Goal: Task Accomplishment & Management: Use online tool/utility

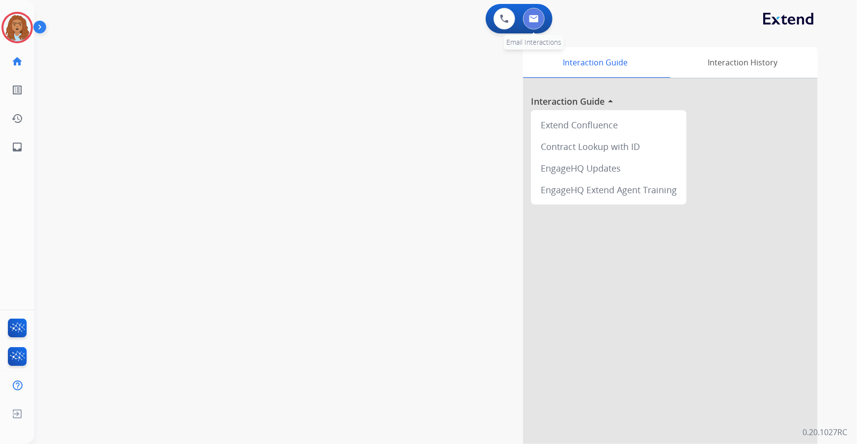
click at [537, 23] on button at bounding box center [534, 19] width 22 height 22
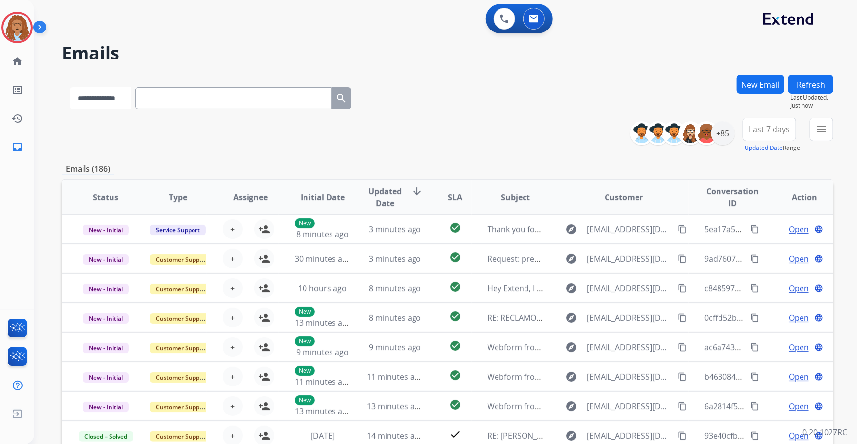
click at [107, 103] on select "**********" at bounding box center [100, 98] width 61 height 22
click at [717, 135] on div at bounding box center [707, 133] width 24 height 24
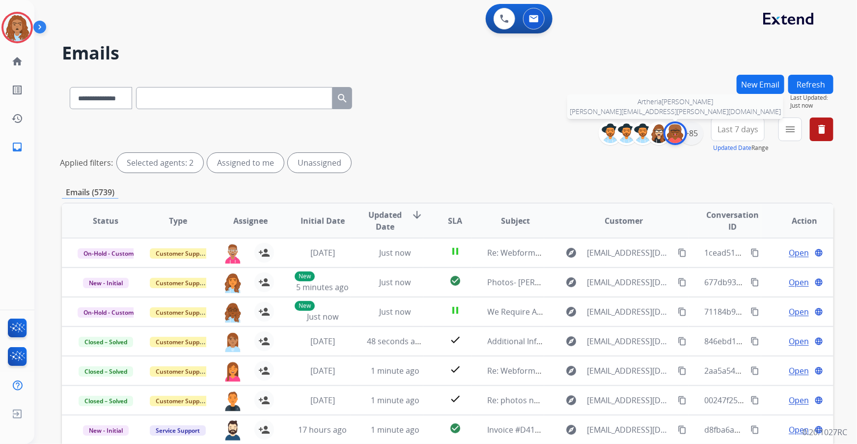
click at [673, 135] on img at bounding box center [676, 133] width 20 height 20
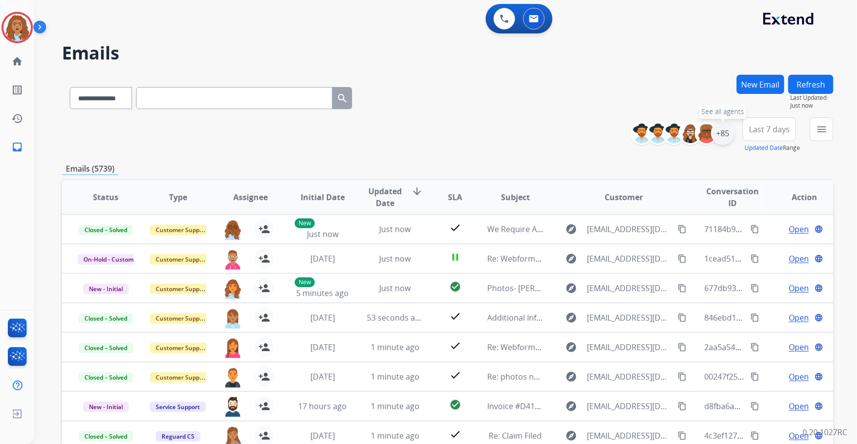
click at [725, 136] on div "+85" at bounding box center [723, 133] width 24 height 24
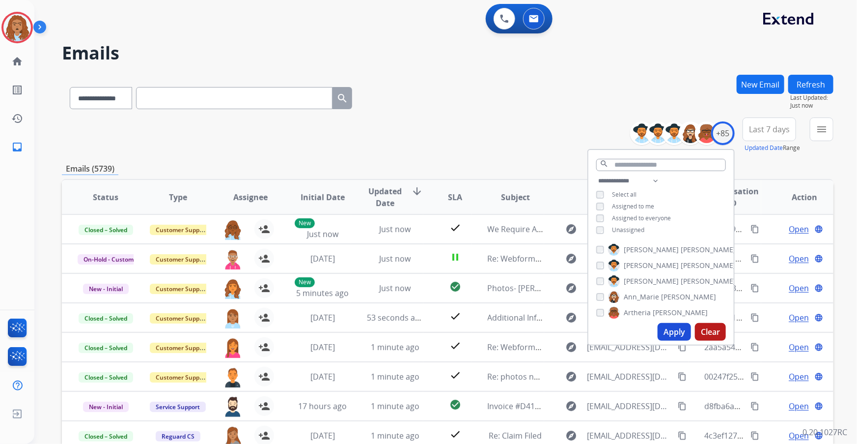
click at [678, 330] on button "Apply" at bounding box center [674, 332] width 33 height 18
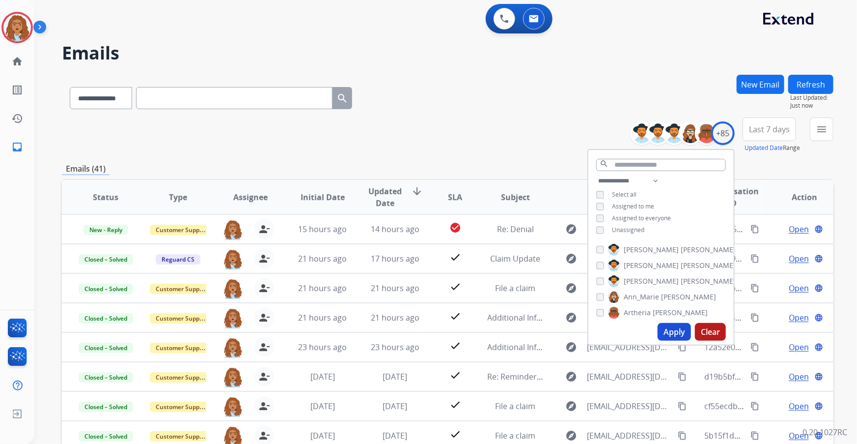
click at [466, 151] on div "**********" at bounding box center [448, 134] width 772 height 35
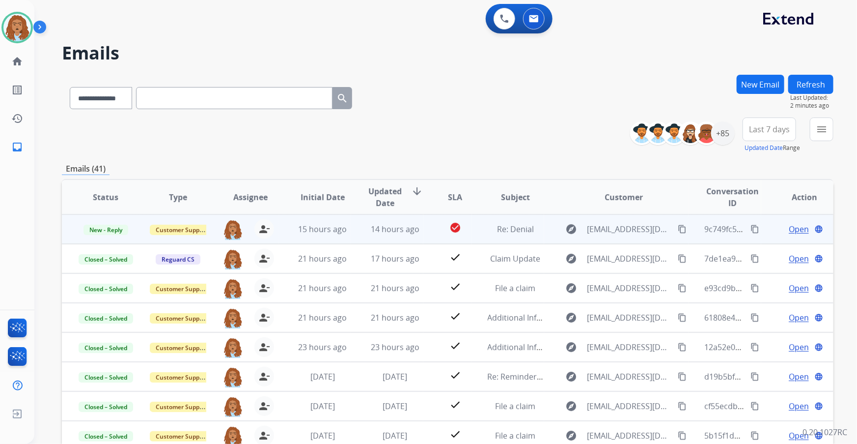
click at [789, 232] on span "Open" at bounding box center [799, 229] width 20 height 12
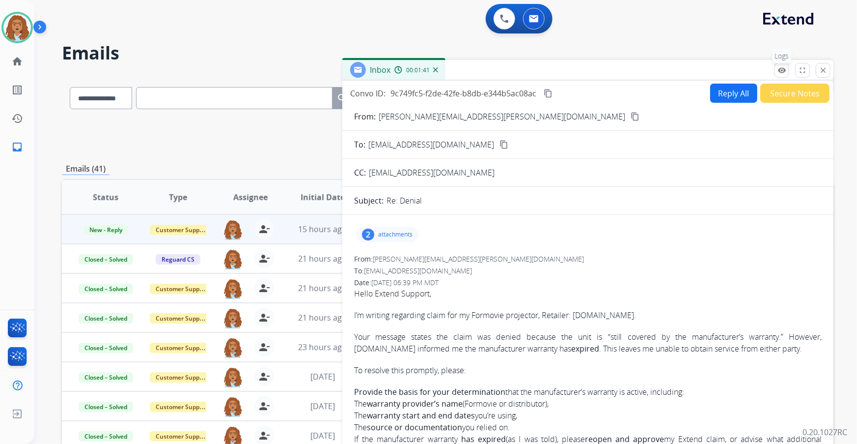
click at [781, 72] on mat-icon "remove_red_eye" at bounding box center [782, 70] width 9 height 9
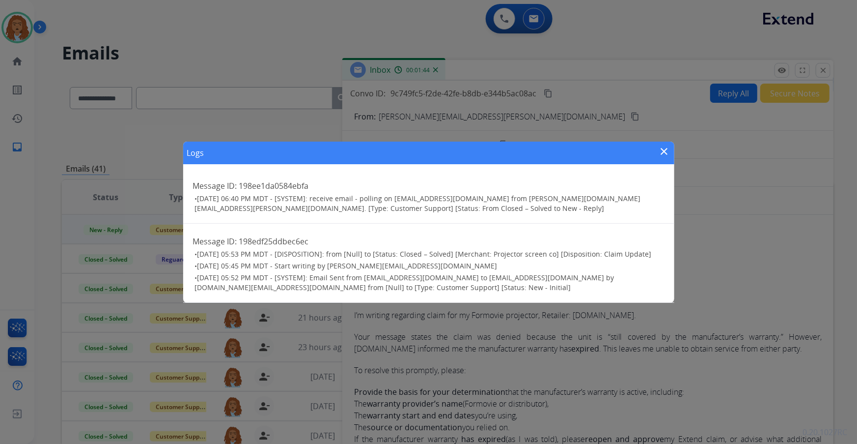
click at [668, 153] on mat-icon "close" at bounding box center [665, 151] width 12 height 12
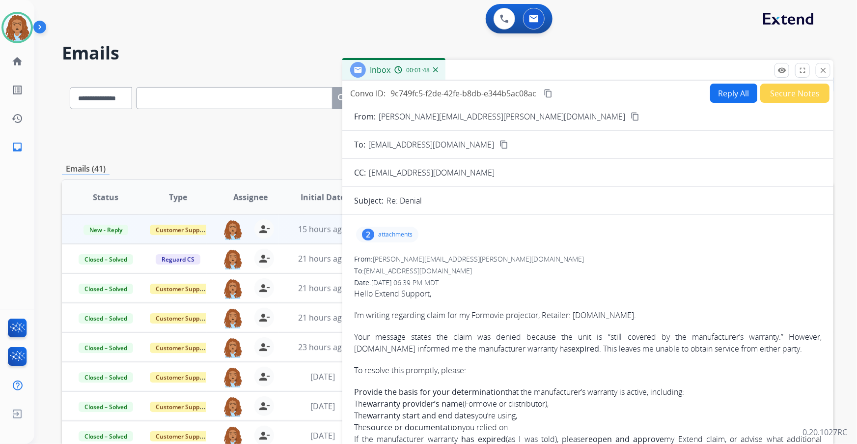
click at [631, 116] on mat-icon "content_copy" at bounding box center [635, 116] width 9 height 9
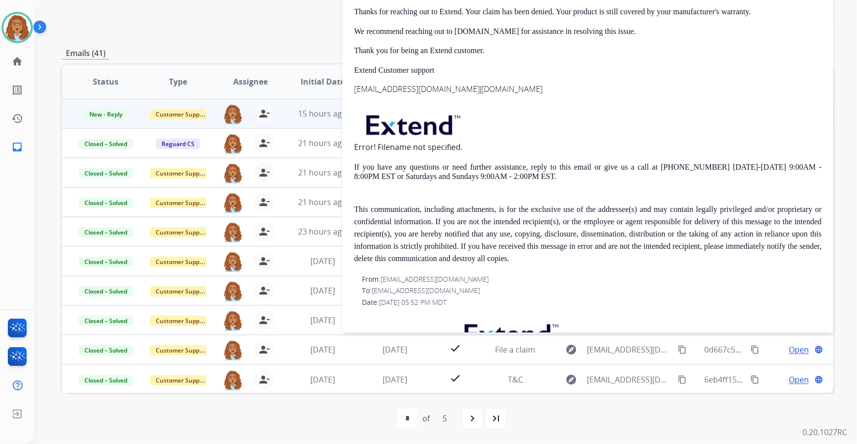
scroll to position [670, 0]
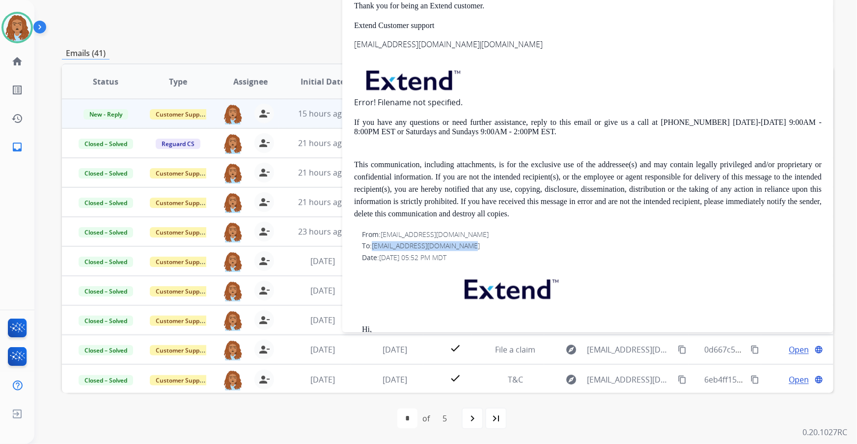
drag, startPoint x: 466, startPoint y: 256, endPoint x: 373, endPoint y: 255, distance: 92.9
click at [373, 251] on div "To: sullivanrobertson@gmail.com" at bounding box center [592, 246] width 460 height 10
copy span "[EMAIL_ADDRESS][DOMAIN_NAME]"
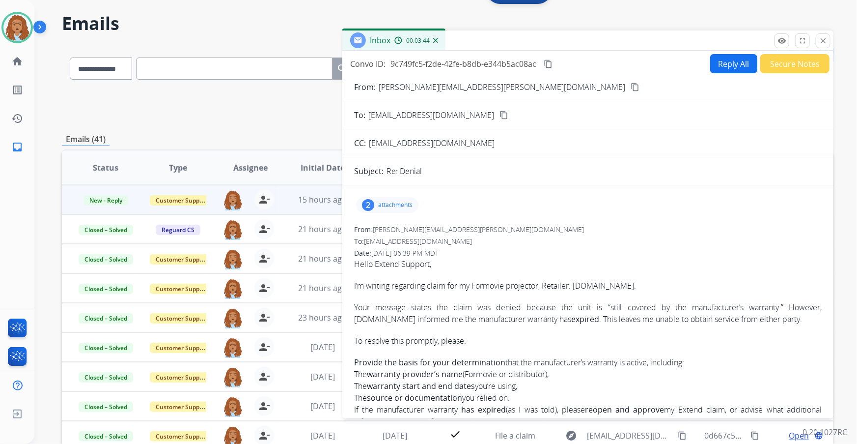
scroll to position [0, 0]
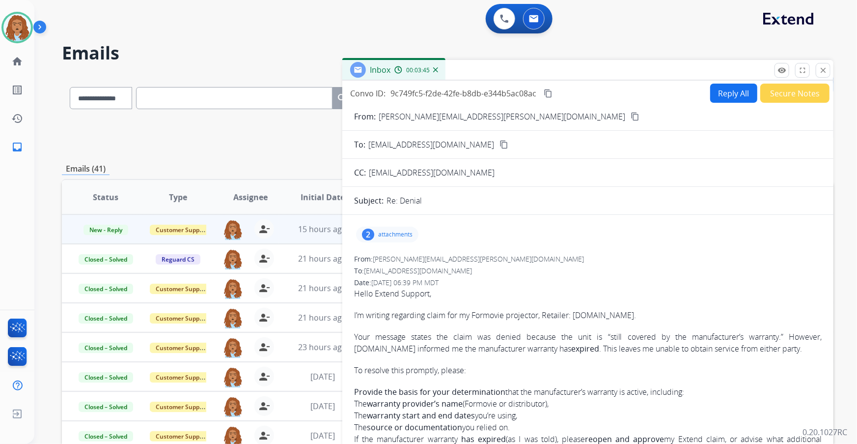
click at [393, 233] on p "attachments" at bounding box center [395, 234] width 34 height 8
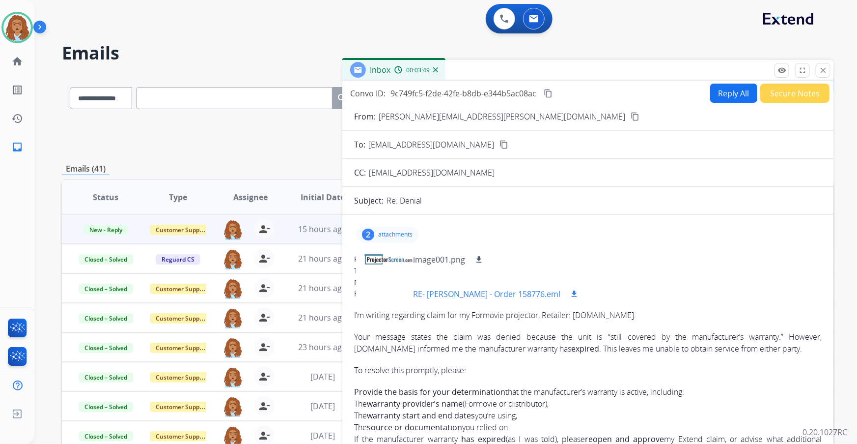
click at [498, 294] on p "RE- Sullivan - Robertson - Order 158776.eml" at bounding box center [486, 294] width 147 height 12
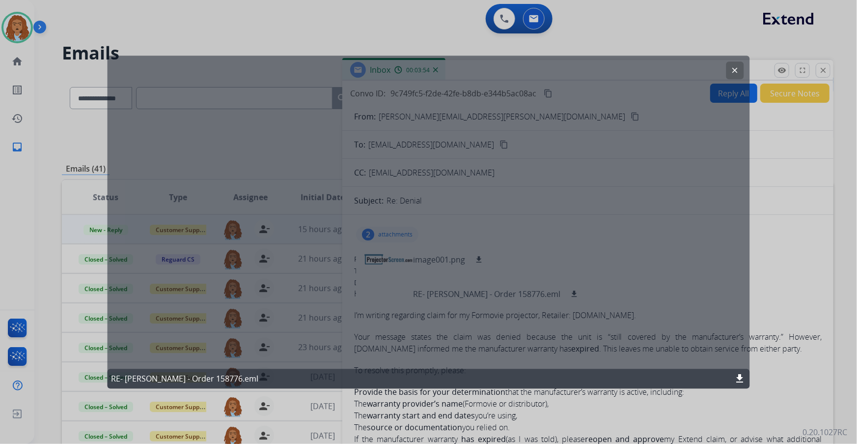
drag, startPoint x: 811, startPoint y: 263, endPoint x: 796, endPoint y: 264, distance: 14.3
click at [809, 263] on div at bounding box center [428, 222] width 857 height 444
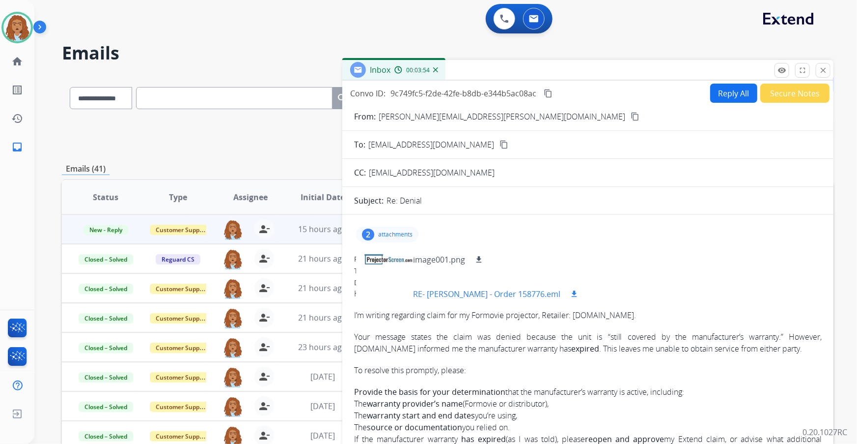
click at [559, 296] on p "RE- Sullivan - Robertson - Order 158776.eml" at bounding box center [486, 294] width 147 height 12
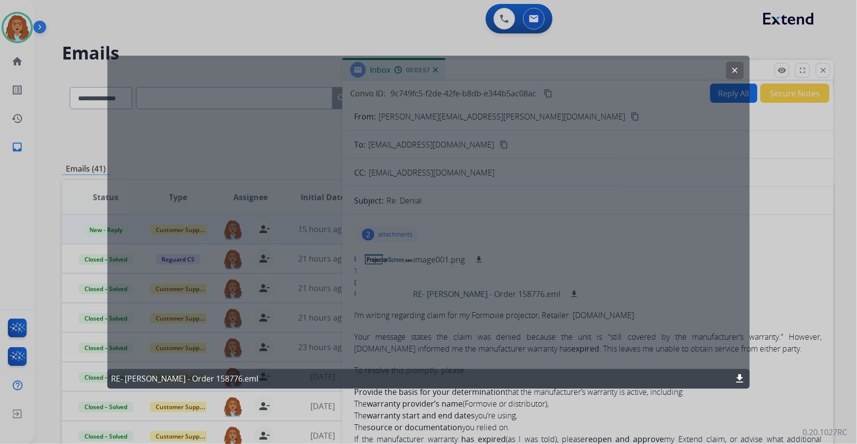
click at [743, 376] on mat-icon "download" at bounding box center [740, 378] width 12 height 12
click at [740, 379] on mat-icon "download" at bounding box center [740, 378] width 12 height 12
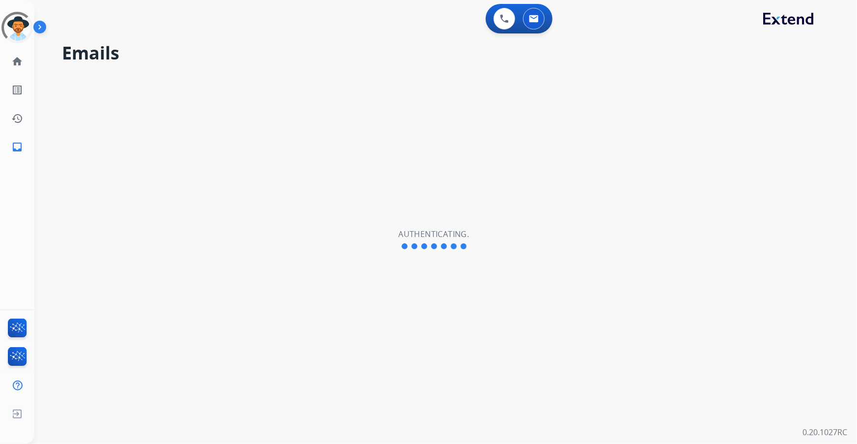
select select "**********"
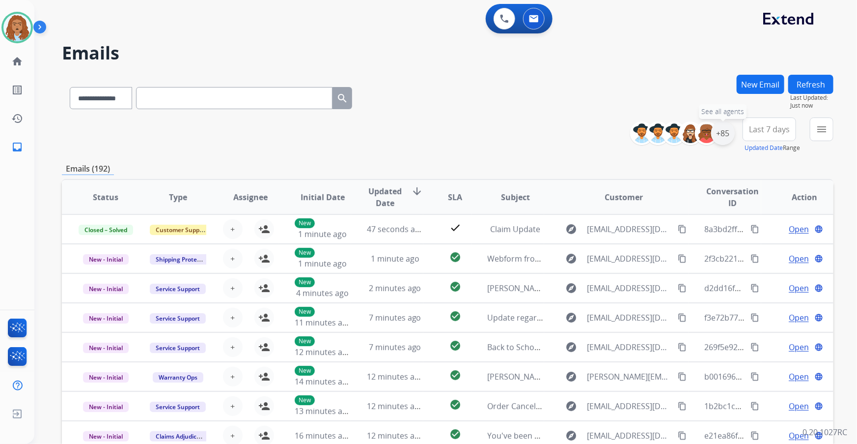
click at [717, 134] on div "+85" at bounding box center [723, 133] width 24 height 24
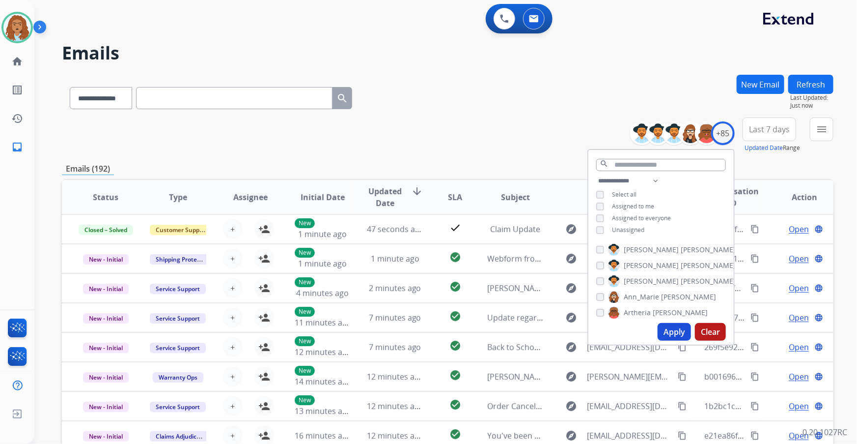
click at [663, 329] on button "Apply" at bounding box center [674, 332] width 33 height 18
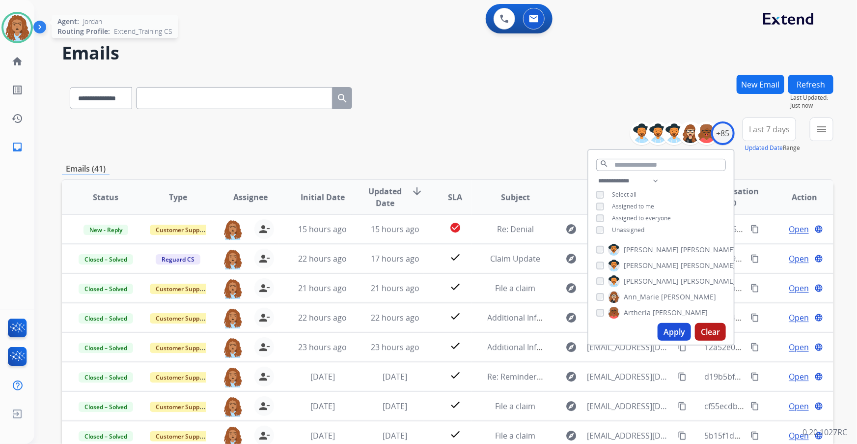
click at [9, 34] on img at bounding box center [17, 28] width 28 height 28
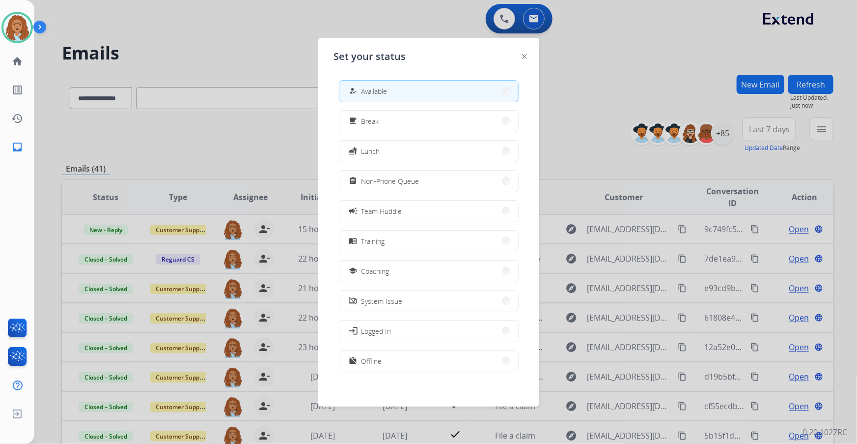
click at [262, 26] on div at bounding box center [428, 222] width 857 height 444
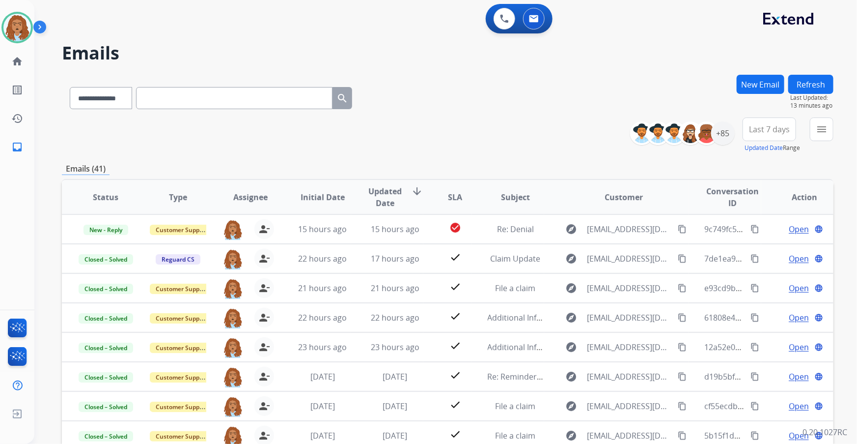
click at [800, 88] on button "Refresh" at bounding box center [810, 84] width 45 height 19
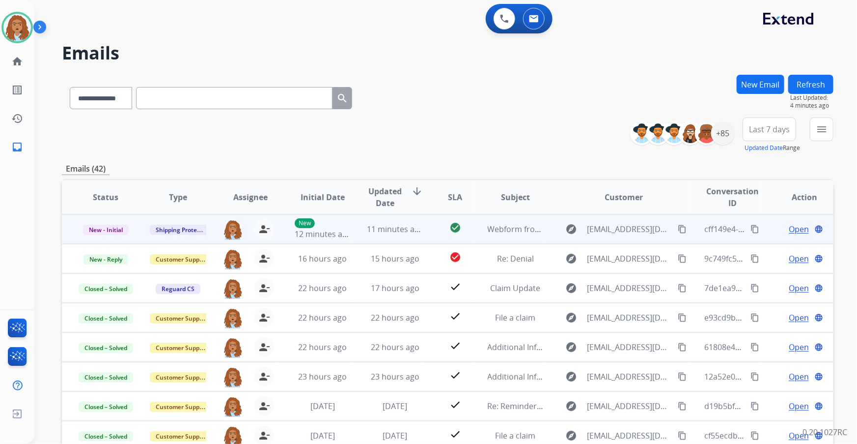
click at [796, 233] on span "Open" at bounding box center [799, 229] width 20 height 12
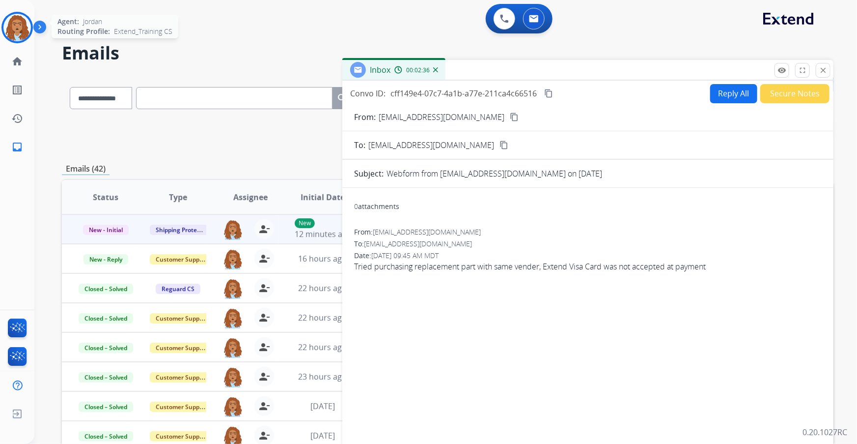
click at [14, 31] on img at bounding box center [17, 28] width 28 height 28
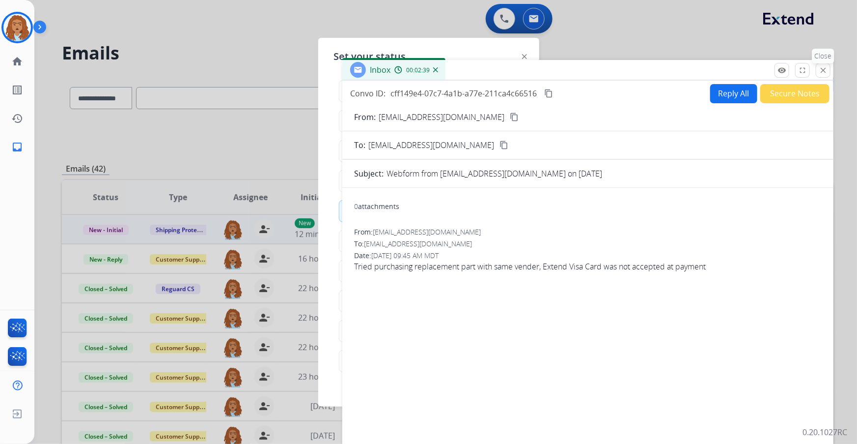
click at [825, 74] on mat-icon "close" at bounding box center [823, 70] width 9 height 9
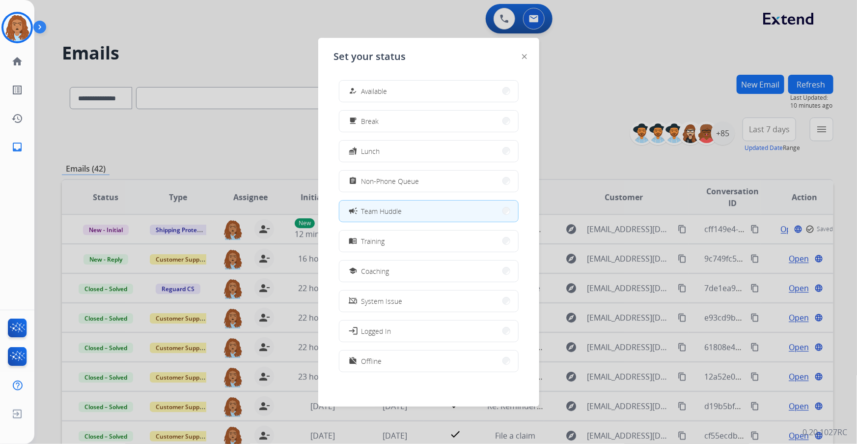
click at [154, 49] on div at bounding box center [428, 222] width 857 height 444
